Goal: Task Accomplishment & Management: Use online tool/utility

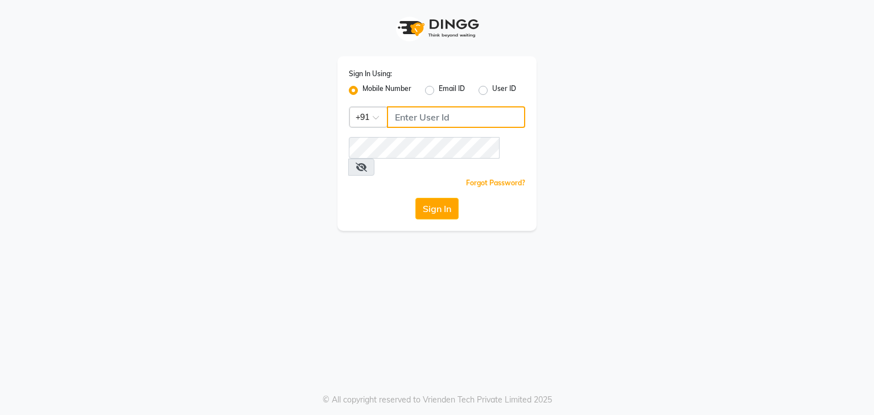
click at [454, 125] on input "Username" at bounding box center [456, 117] width 138 height 22
type input "9959178964"
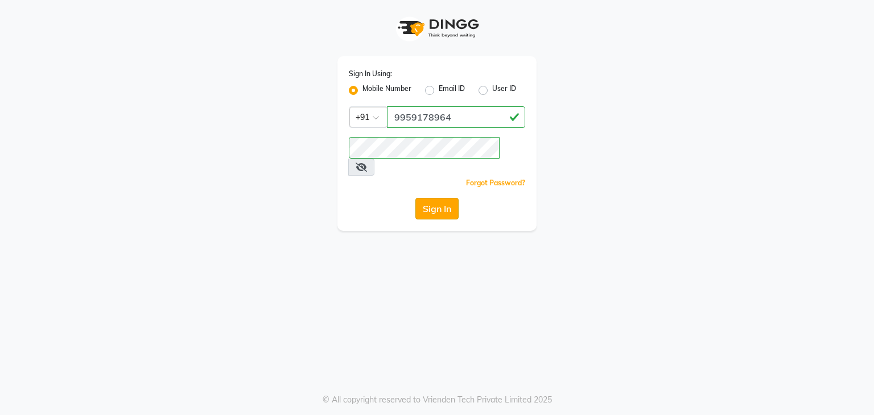
click at [430, 198] on button "Sign In" at bounding box center [436, 209] width 43 height 22
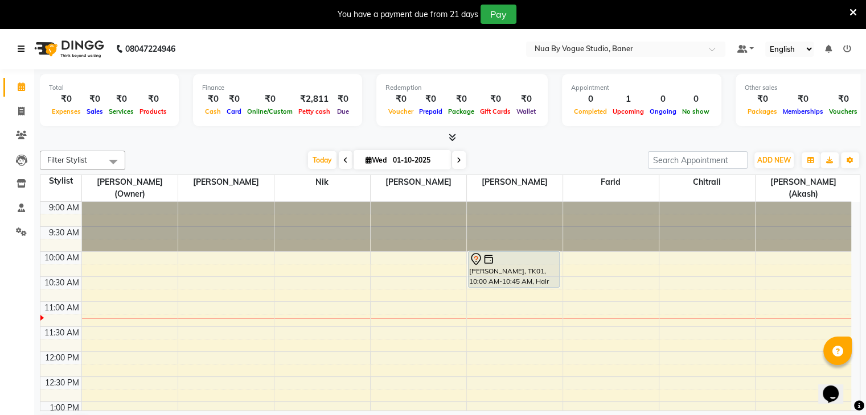
click at [23, 49] on icon at bounding box center [21, 49] width 7 height 8
